Goal: Task Accomplishment & Management: Manage account settings

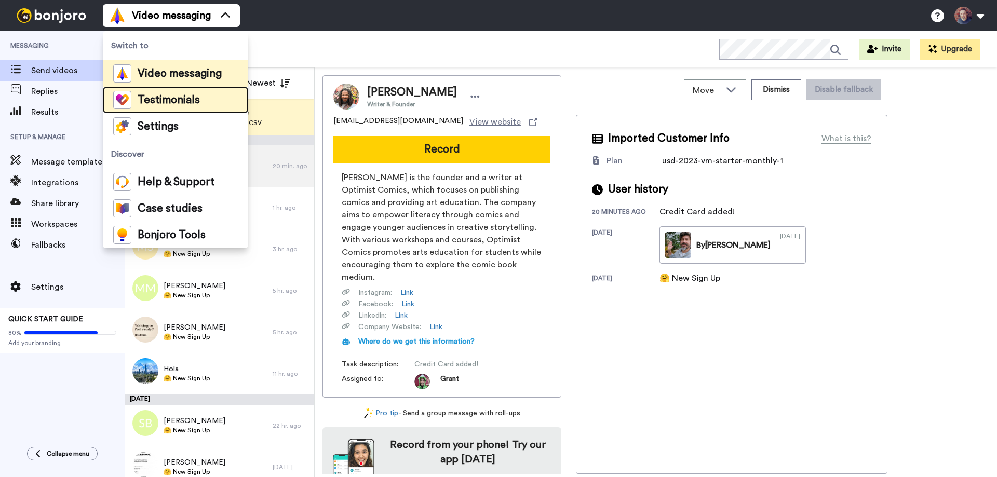
click at [188, 99] on span "Testimonials" at bounding box center [169, 100] width 62 height 10
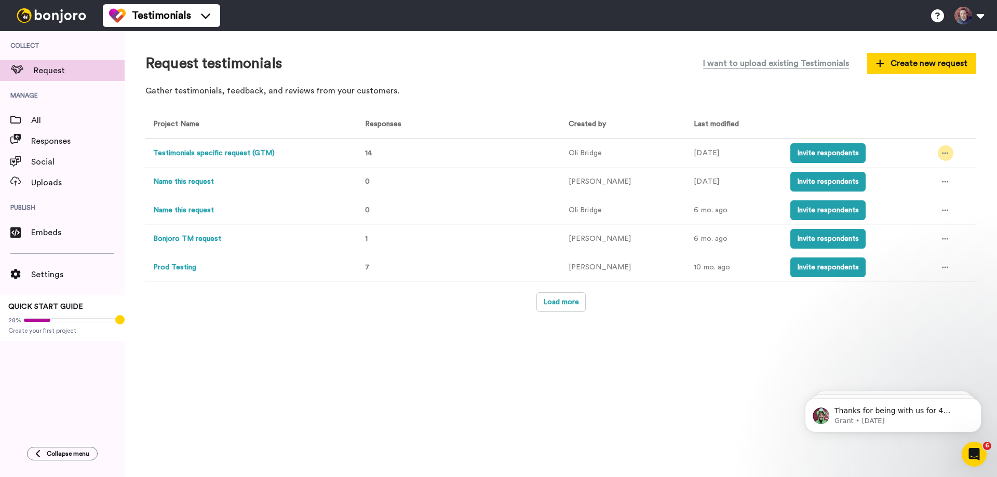
click at [948, 151] on icon at bounding box center [945, 153] width 6 height 7
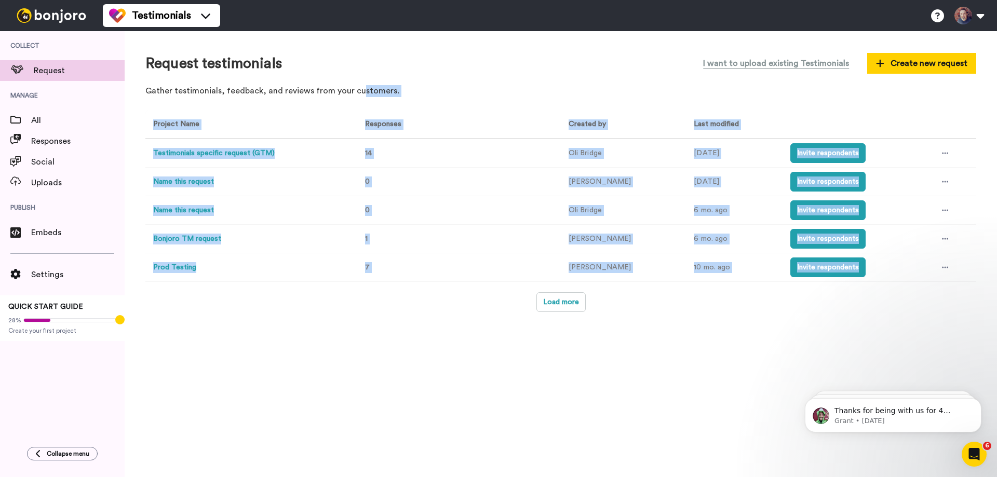
drag, startPoint x: 356, startPoint y: 316, endPoint x: 214, endPoint y: 316, distance: 141.8
click at [337, 318] on div "Request testimonials I want to upload existing Testimonials Create new request …" at bounding box center [561, 254] width 872 height 446
click at [44, 233] on span "Embeds" at bounding box center [77, 232] width 93 height 12
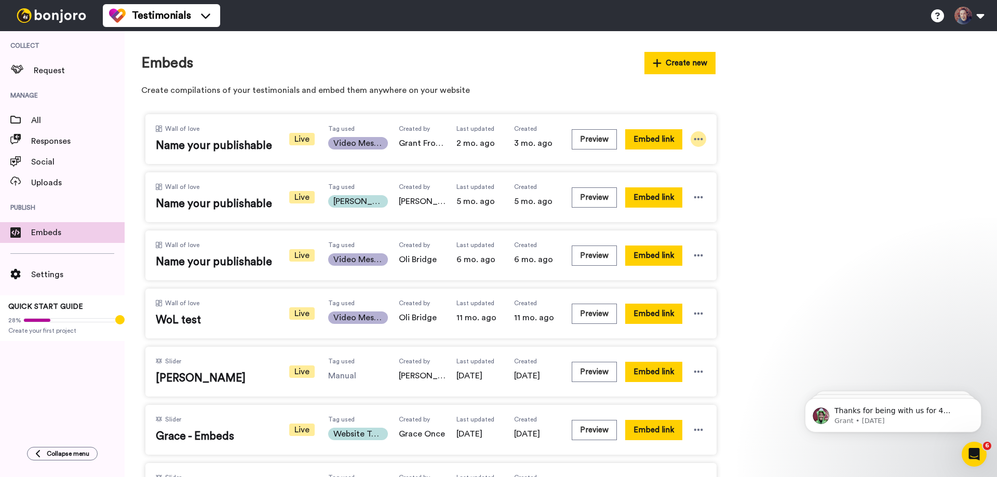
click at [698, 140] on icon at bounding box center [698, 139] width 9 height 2
click at [681, 198] on span "Edit" at bounding box center [678, 196] width 14 height 7
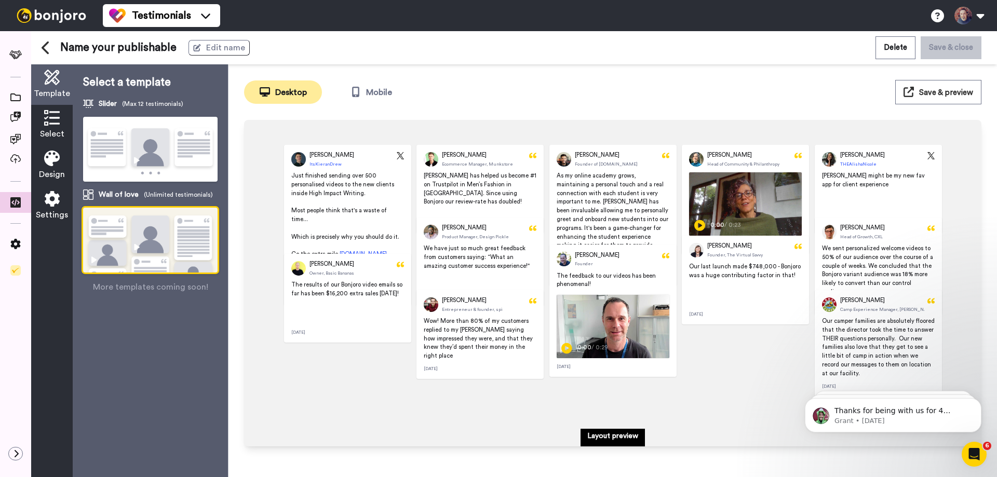
click at [53, 116] on icon at bounding box center [52, 118] width 16 height 16
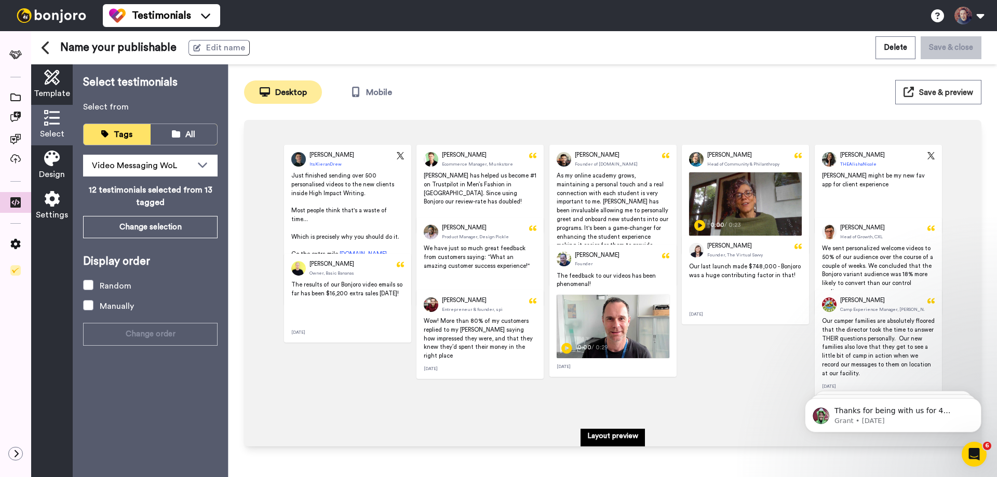
click at [45, 164] on icon at bounding box center [52, 159] width 16 height 16
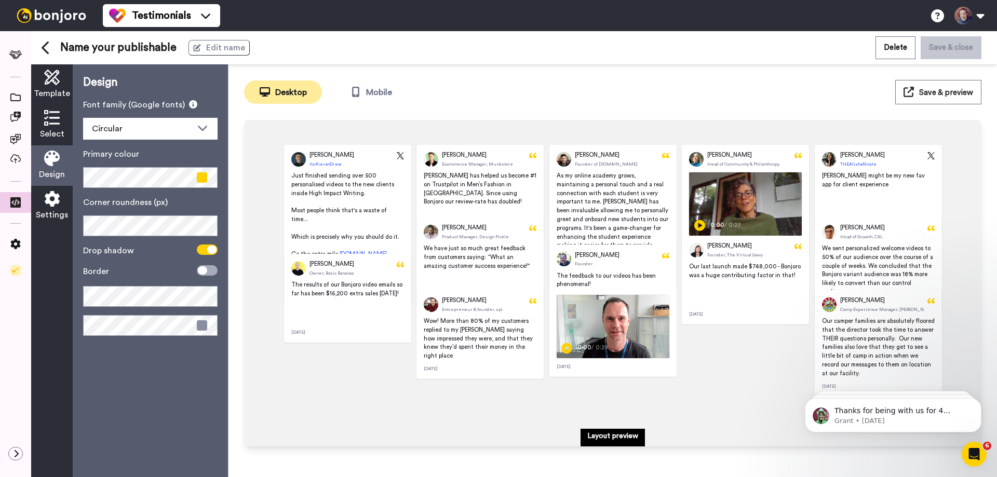
click at [51, 197] on icon at bounding box center [52, 199] width 16 height 16
